Goal: Book appointment/travel/reservation

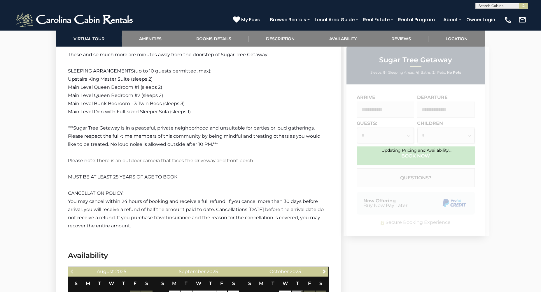
scroll to position [1801, 0]
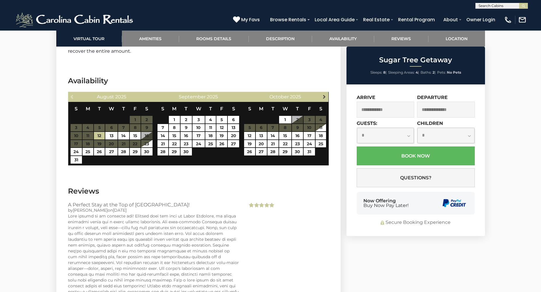
click at [324, 94] on span "Next" at bounding box center [324, 96] width 5 height 5
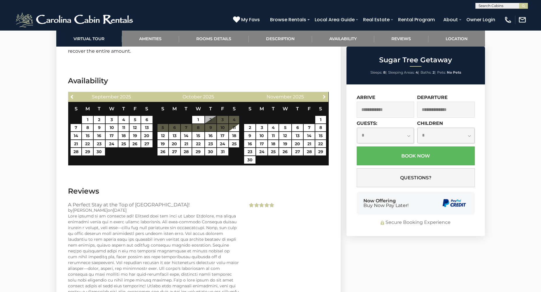
click at [324, 94] on span "Next" at bounding box center [324, 96] width 5 height 5
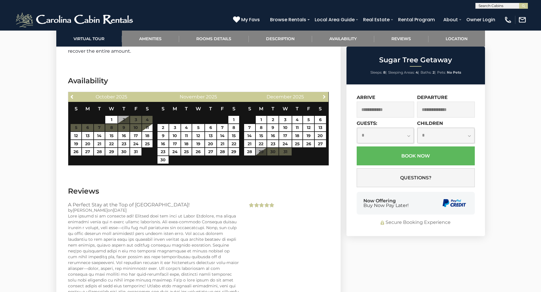
click at [324, 94] on span "Next" at bounding box center [324, 96] width 5 height 5
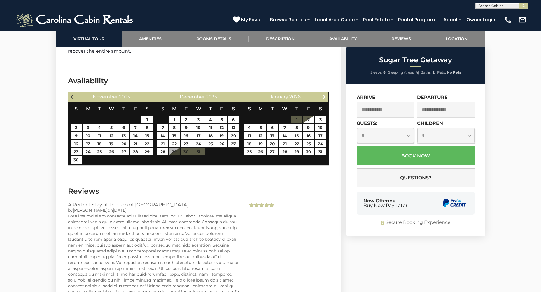
click at [71, 94] on span "Previous" at bounding box center [72, 96] width 5 height 5
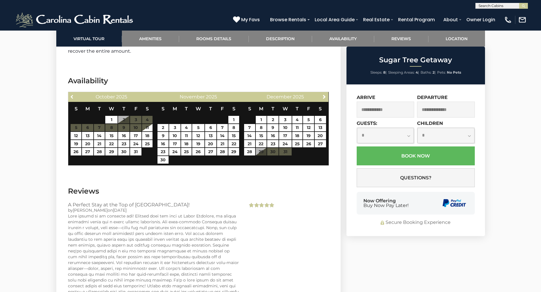
click at [71, 94] on span "Previous" at bounding box center [72, 96] width 5 height 5
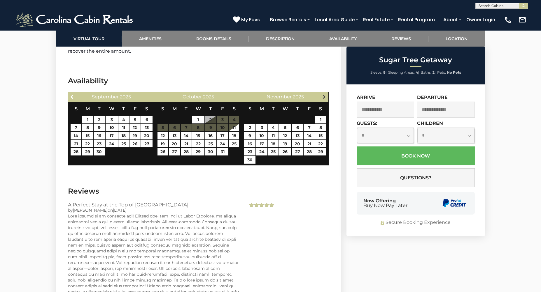
click at [324, 94] on span "Next" at bounding box center [324, 96] width 5 height 5
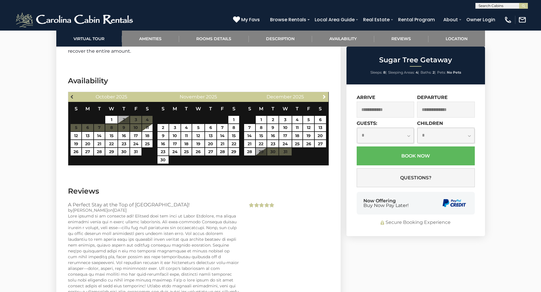
click at [70, 93] on link "Previous" at bounding box center [72, 96] width 7 height 7
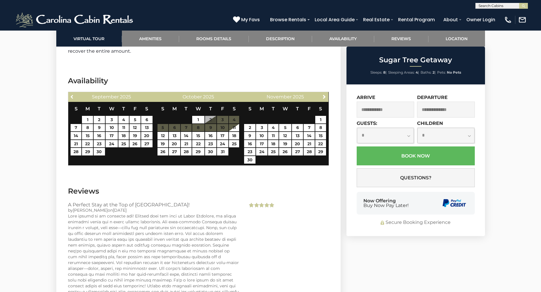
click at [70, 93] on link "Previous" at bounding box center [72, 96] width 7 height 7
